Goal: Task Accomplishment & Management: Manage account settings

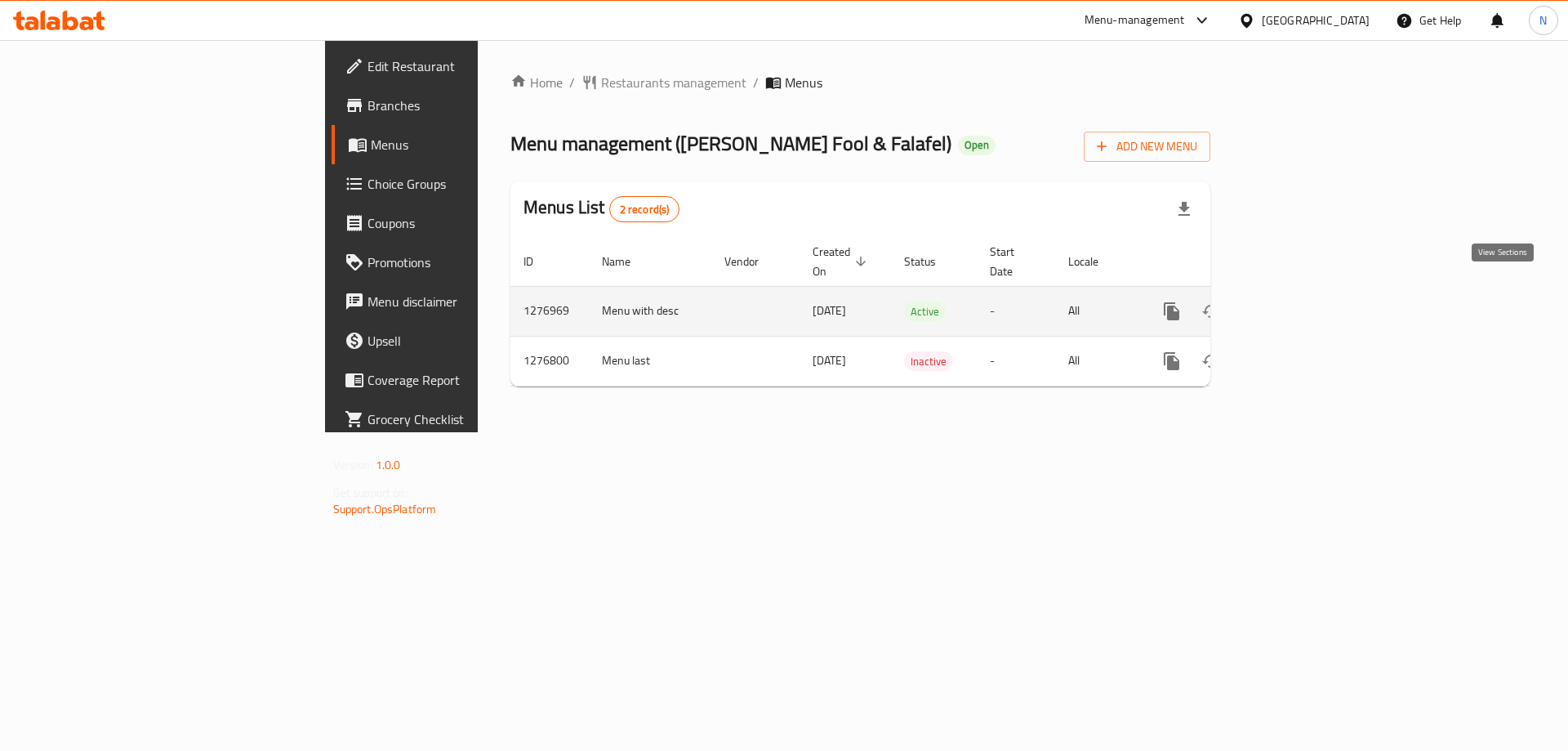
click at [1299, 302] on icon "enhanced table" at bounding box center [1290, 311] width 19 height 19
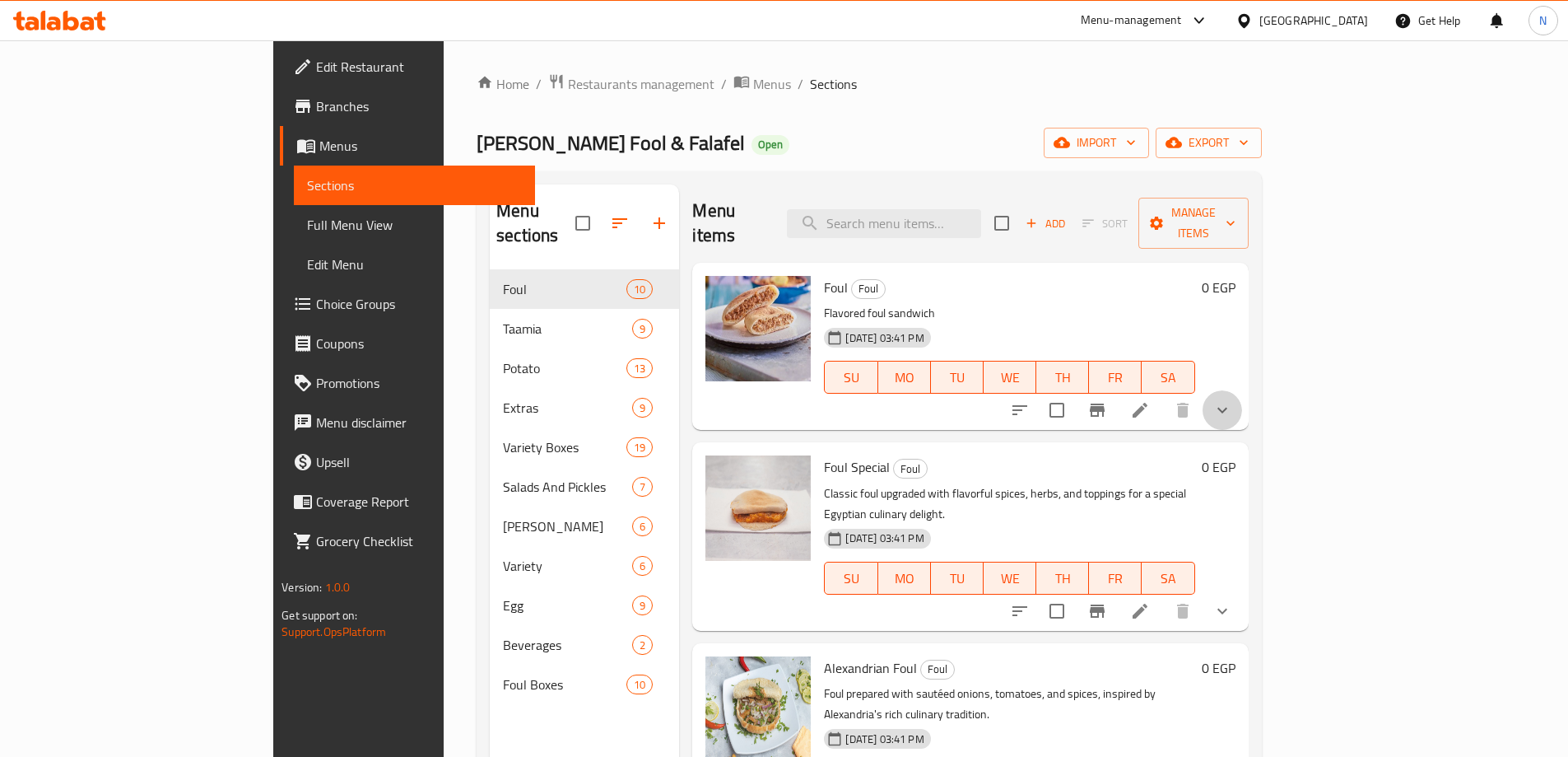
click at [1243, 391] on button "show more" at bounding box center [1222, 410] width 40 height 40
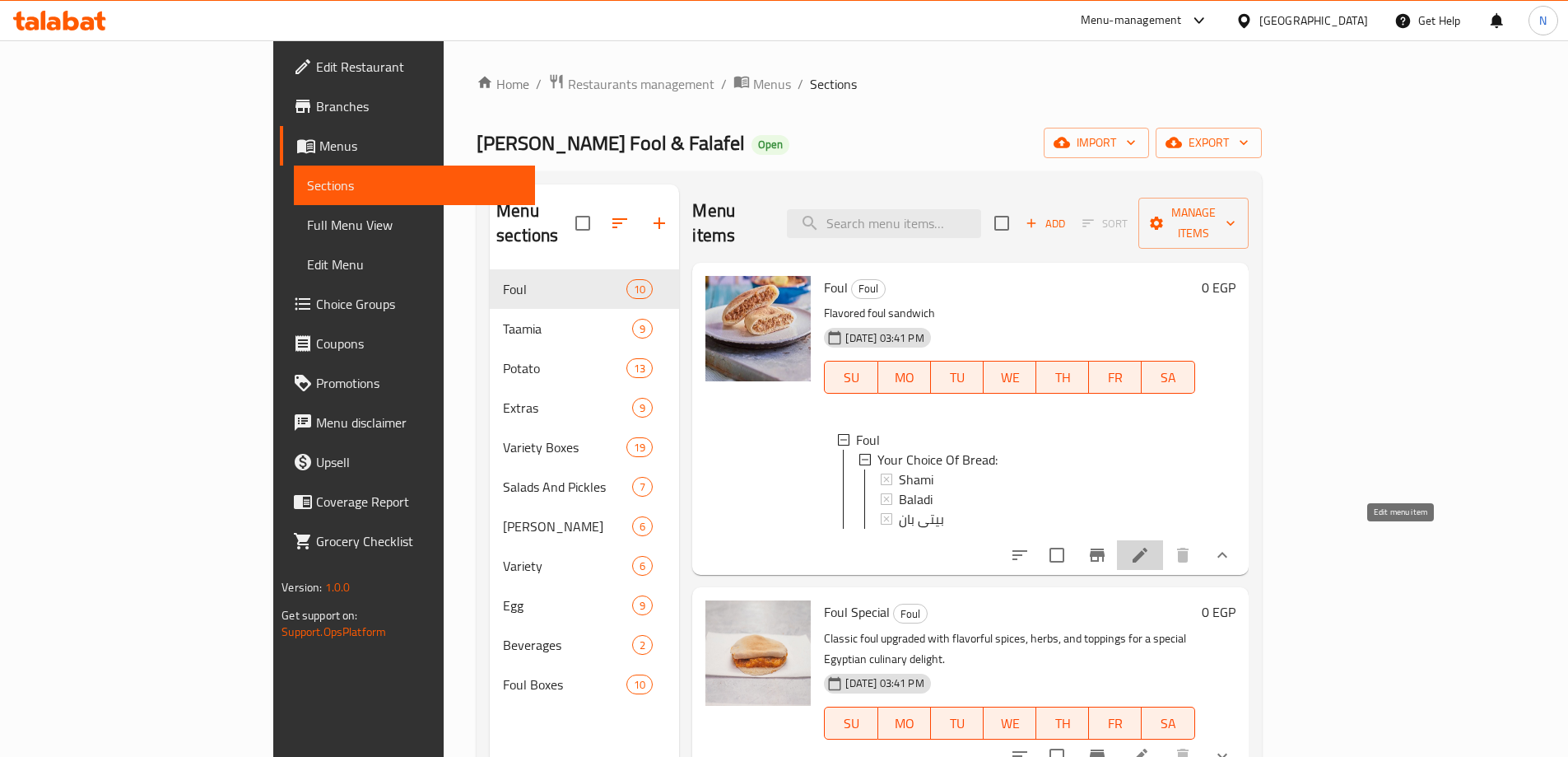
click at [1147, 548] on icon at bounding box center [1139, 554] width 15 height 15
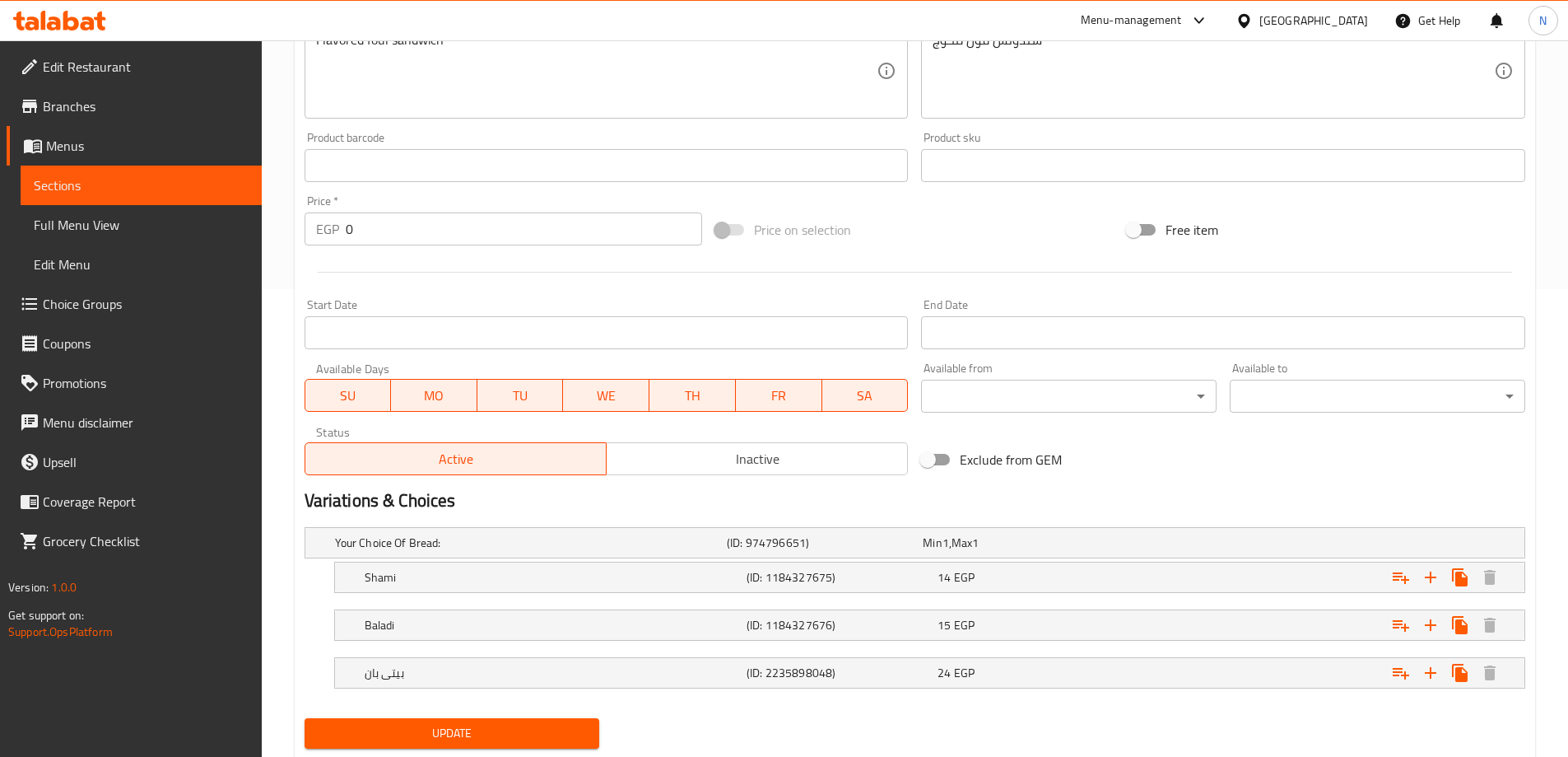
scroll to position [515, 0]
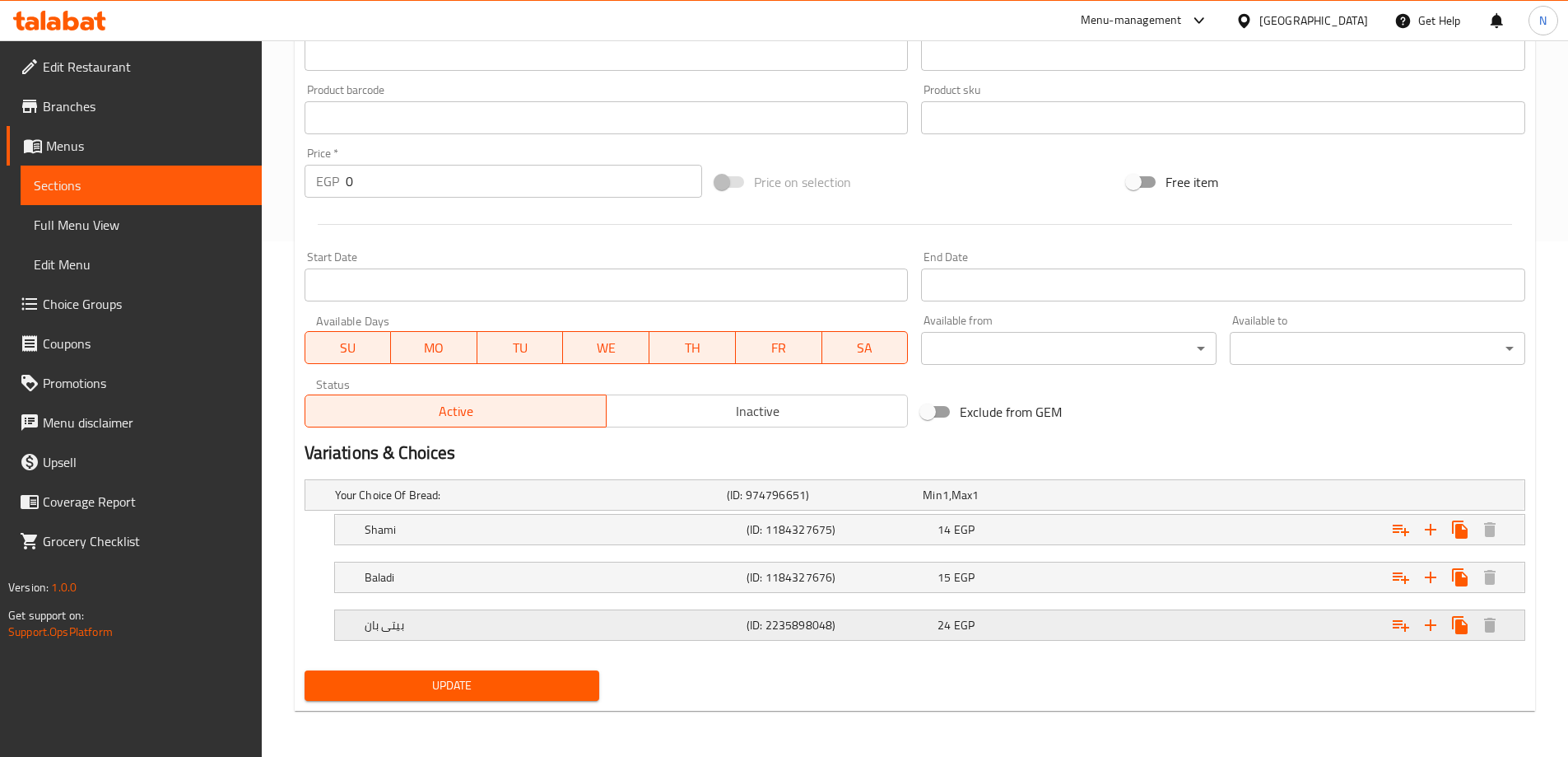
click at [724, 507] on div "بيتى بان" at bounding box center [528, 495] width 392 height 23
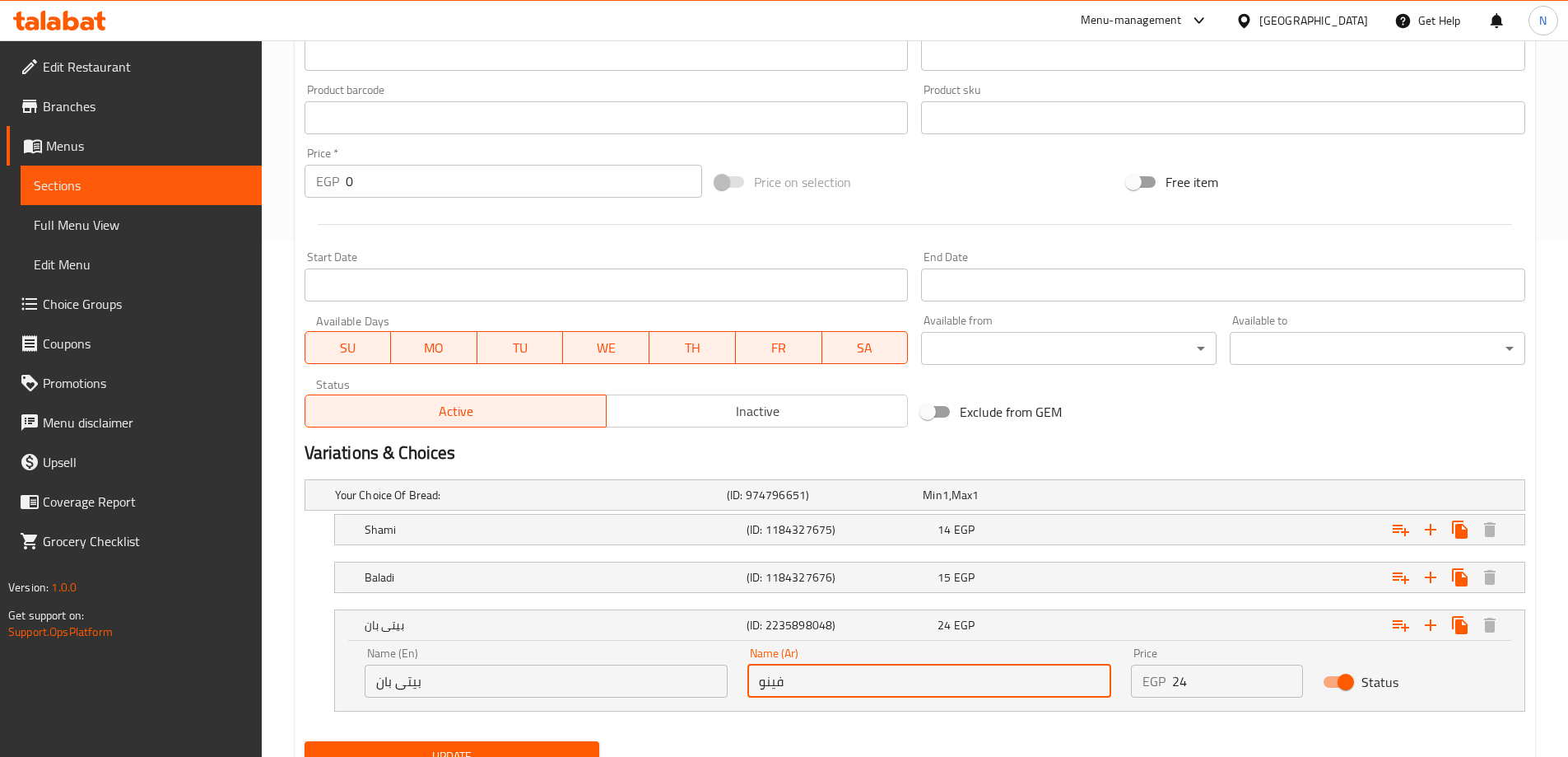
click at [779, 684] on input "فينو" at bounding box center [930, 681] width 364 height 33
click at [413, 679] on input "بيتى بان" at bounding box center [546, 681] width 364 height 33
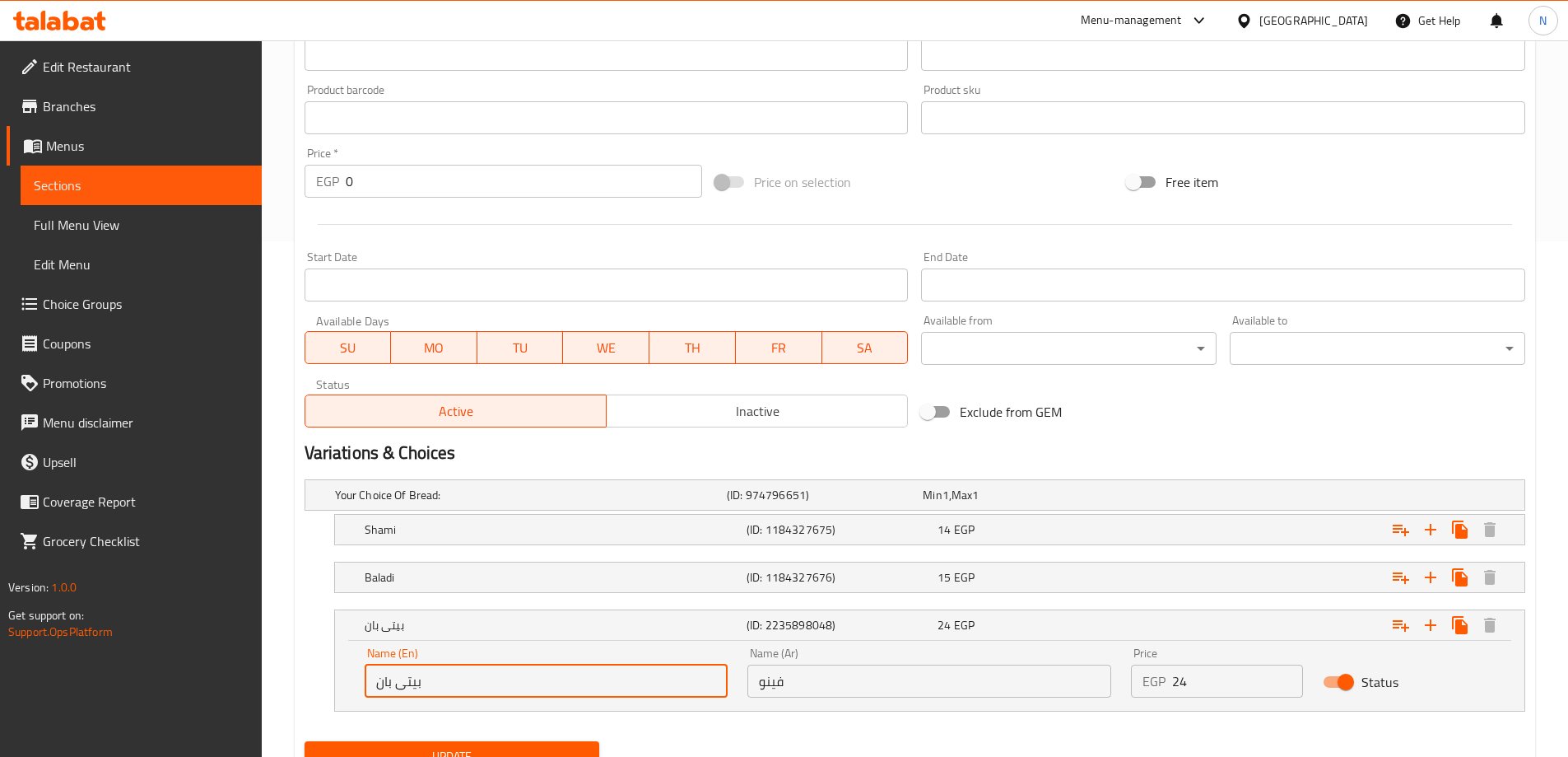
click at [413, 679] on input "بيتى بان" at bounding box center [546, 681] width 364 height 33
